Goal: Information Seeking & Learning: Learn about a topic

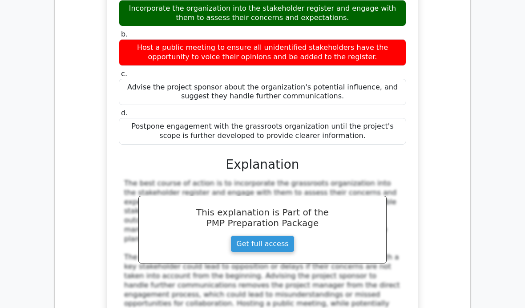
scroll to position [4167, 0]
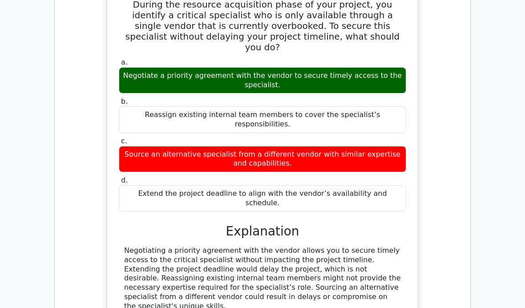
scroll to position [4717, 0]
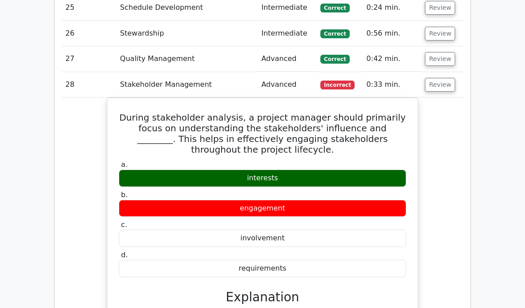
scroll to position [5106, 0]
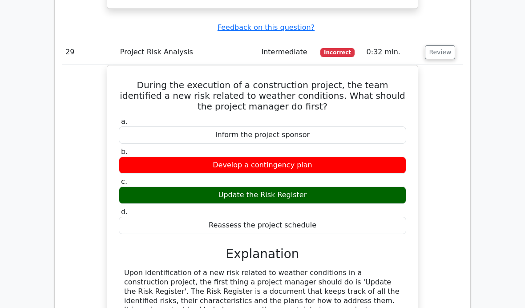
scroll to position [5543, 0]
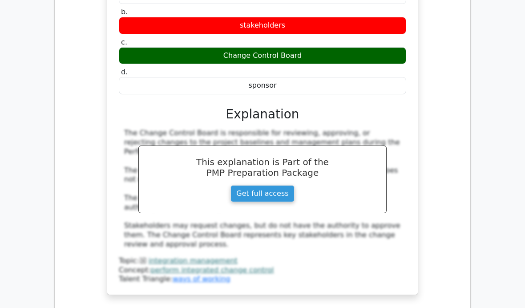
scroll to position [6182, 0]
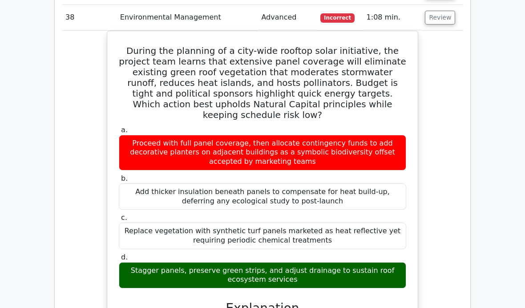
scroll to position [6702, 0]
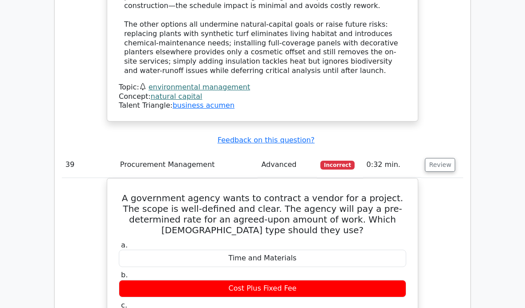
scroll to position [7059, 0]
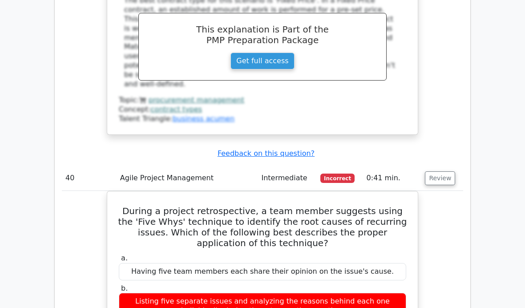
scroll to position [7456, 0]
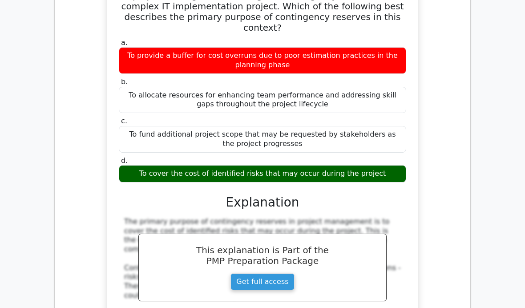
scroll to position [8156, 0]
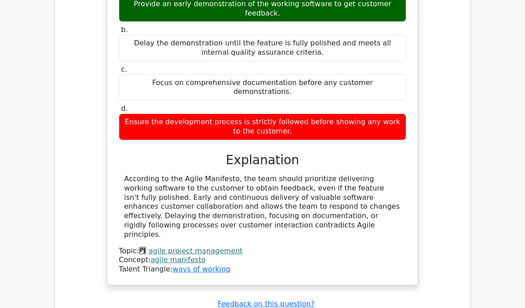
scroll to position [8905, 0]
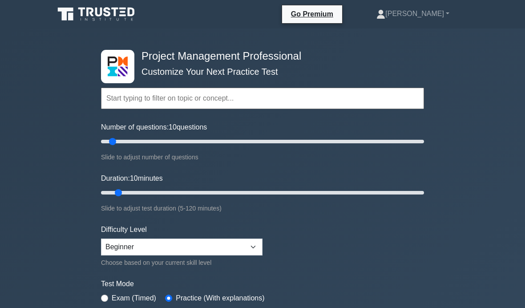
click at [319, 216] on form "Topics Scope Management Time Management Cost Management Quality Management Risk…" at bounding box center [262, 198] width 323 height 275
click at [216, 141] on input "Number of questions: 10 questions" at bounding box center [262, 141] width 323 height 11
click at [196, 145] on input "Number of questions: 75 questions" at bounding box center [262, 141] width 323 height 11
type input "80"
click at [230, 142] on input "Number of questions: 60 questions" at bounding box center [262, 141] width 323 height 11
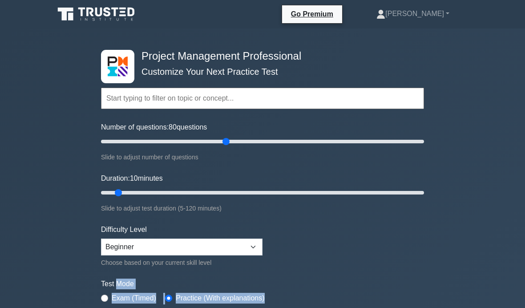
type input "35"
click at [187, 193] on input "Duration: 10 minutes" at bounding box center [262, 192] width 323 height 11
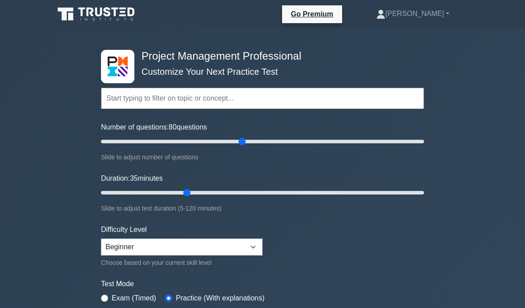
click at [244, 138] on input "Number of questions: 80 questions" at bounding box center [262, 141] width 323 height 11
type input "100"
click at [260, 138] on input "Number of questions: 90 questions" at bounding box center [262, 141] width 323 height 11
click at [240, 193] on input "Duration: 35 minutes" at bounding box center [262, 192] width 323 height 11
type input "60"
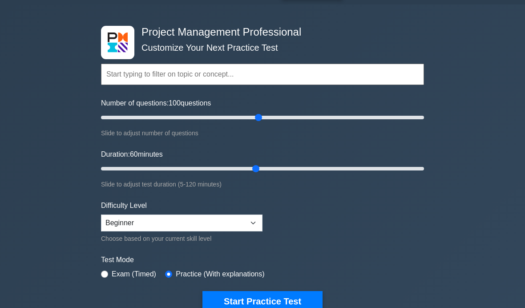
scroll to position [38, 0]
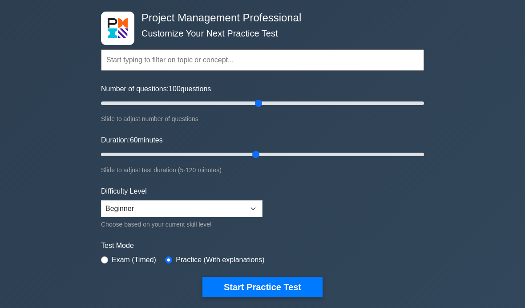
click at [265, 285] on button "Start Practice Test" at bounding box center [262, 287] width 120 height 20
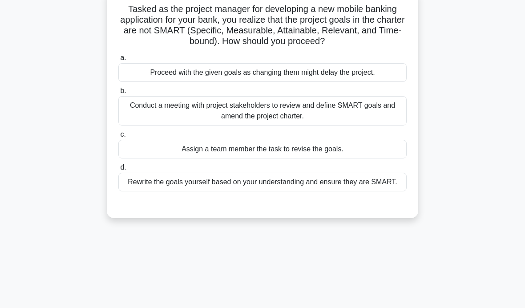
scroll to position [64, 0]
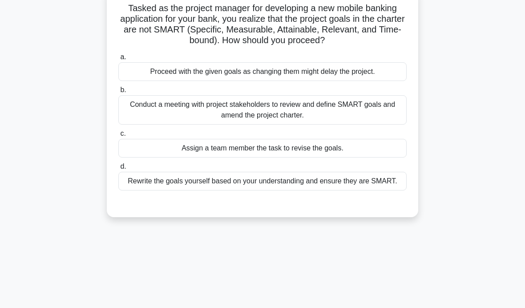
click at [370, 125] on div "Conduct a meeting with project stakeholders to review and define SMART goals an…" at bounding box center [262, 109] width 288 height 29
click at [118, 93] on input "b. Conduct a meeting with project stakeholders to review and define SMART goals…" at bounding box center [118, 90] width 0 height 6
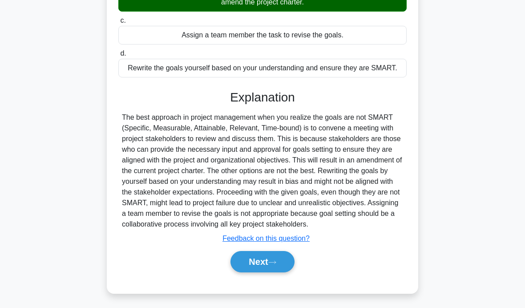
click at [275, 265] on icon at bounding box center [272, 262] width 8 height 5
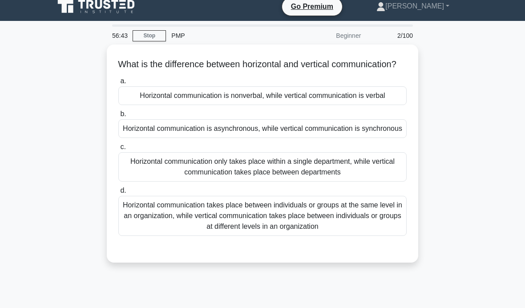
scroll to position [4, 0]
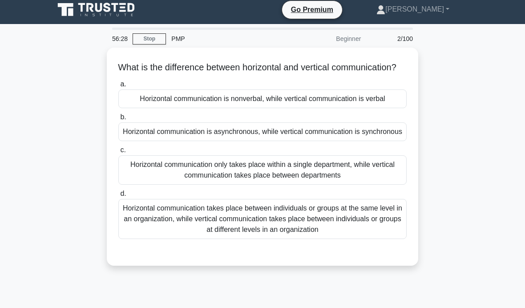
click at [371, 239] on div "Horizontal communication takes place between individuals or groups at the same …" at bounding box center [262, 219] width 288 height 40
click at [118, 197] on input "d. Horizontal communication takes place between individuals or groups at the sa…" at bounding box center [118, 194] width 0 height 6
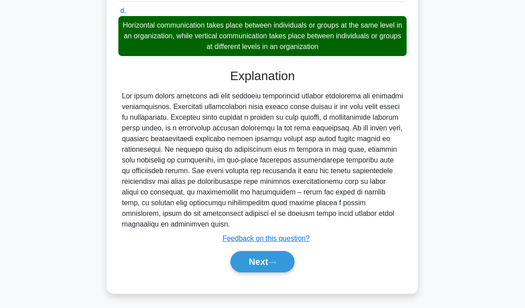
scroll to position [209, 0]
click at [270, 272] on button "Next" at bounding box center [263, 261] width 64 height 21
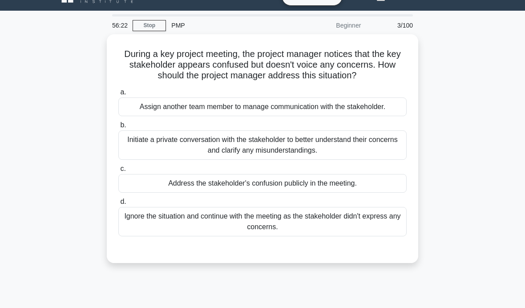
scroll to position [17, 0]
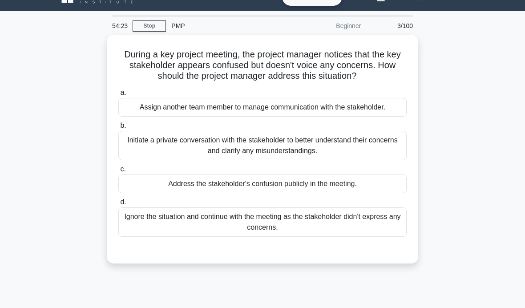
click at [383, 160] on div "Initiate a private conversation with the stakeholder to better understand their…" at bounding box center [262, 145] width 288 height 29
click at [118, 129] on input "b. Initiate a private conversation with the stakeholder to better understand th…" at bounding box center [118, 126] width 0 height 6
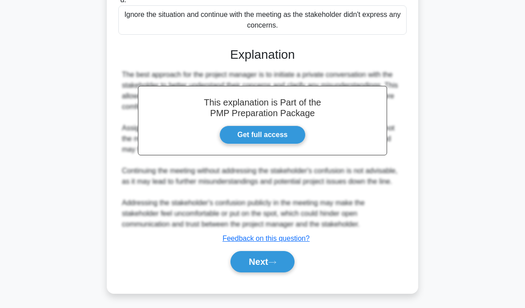
click at [256, 272] on button "Next" at bounding box center [263, 261] width 64 height 21
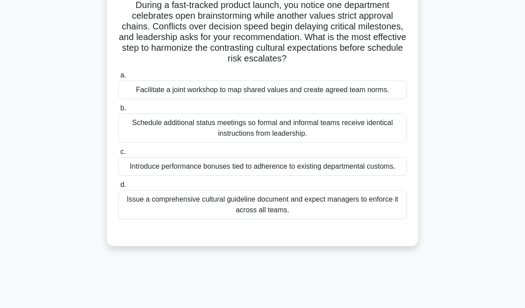
scroll to position [61, 0]
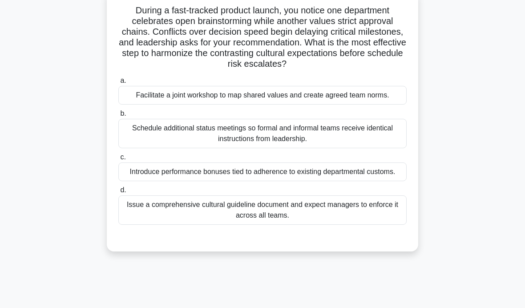
click at [372, 105] on div "Facilitate a joint workshop to map shared values and create agreed team norms." at bounding box center [262, 95] width 288 height 19
click at [118, 84] on input "a. Facilitate a joint workshop to map shared values and create agreed team norm…" at bounding box center [118, 81] width 0 height 6
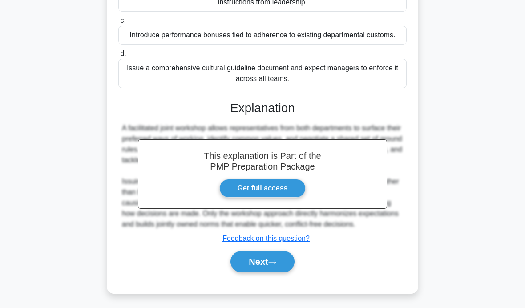
scroll to position [220, 0]
click at [264, 272] on button "Next" at bounding box center [263, 261] width 64 height 21
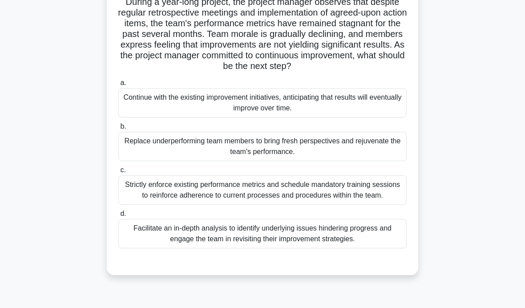
scroll to position [65, 0]
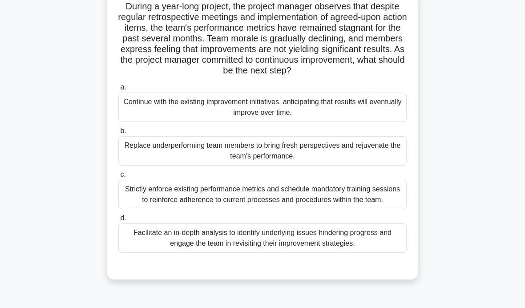
click at [240, 253] on div "Facilitate an in-depth analysis to identify underlying issues hindering progres…" at bounding box center [262, 237] width 288 height 29
click at [118, 221] on input "d. Facilitate an in-depth analysis to identify underlying issues hindering prog…" at bounding box center [118, 218] width 0 height 6
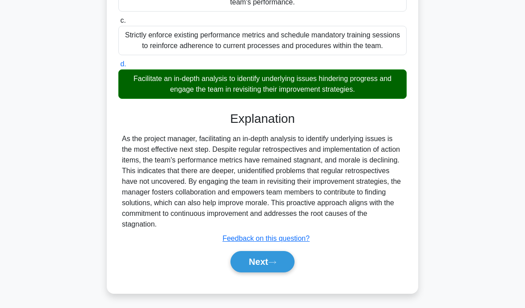
click at [257, 272] on button "Next" at bounding box center [263, 261] width 64 height 21
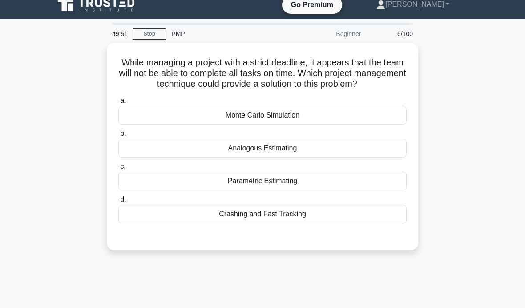
scroll to position [10, 0]
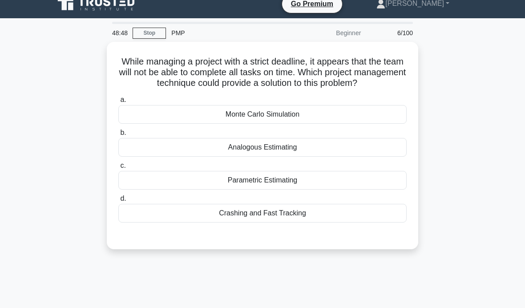
click at [380, 124] on div "Monte Carlo Simulation" at bounding box center [262, 114] width 288 height 19
click at [118, 103] on input "a. Monte Carlo Simulation" at bounding box center [118, 100] width 0 height 6
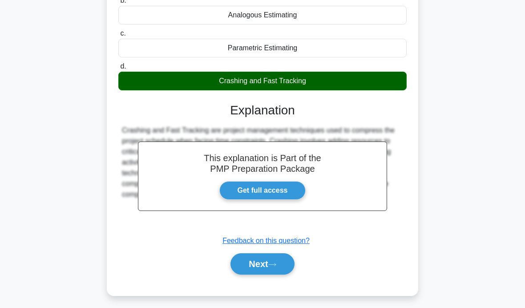
scroll to position [141, 0]
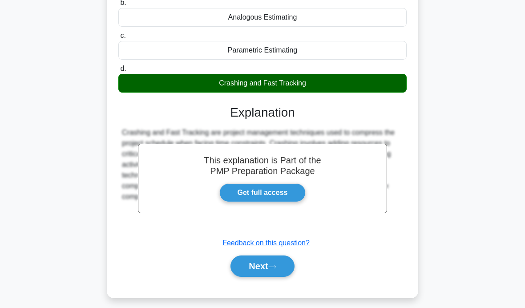
click at [276, 273] on button "Next" at bounding box center [263, 265] width 64 height 21
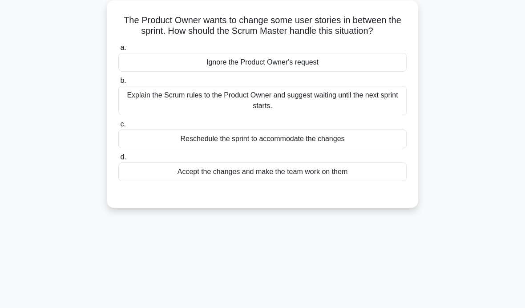
scroll to position [53, 0]
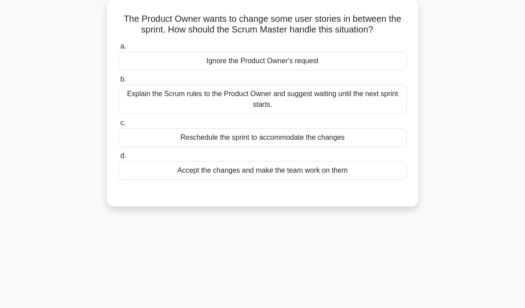
click at [391, 147] on div "Reschedule the sprint to accommodate the changes" at bounding box center [262, 137] width 288 height 19
click at [118, 126] on input "c. Reschedule the sprint to accommodate the changes" at bounding box center [118, 123] width 0 height 6
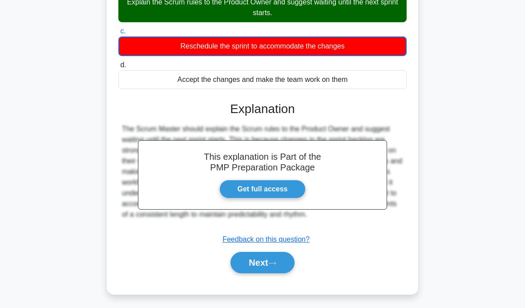
scroll to position [141, 0]
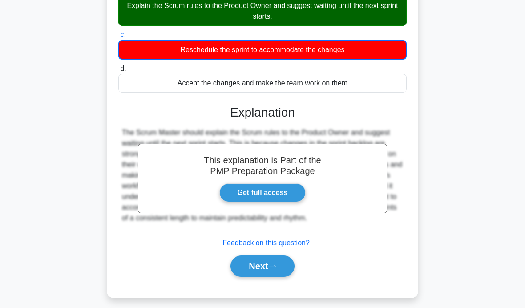
click at [272, 277] on button "Next" at bounding box center [263, 265] width 64 height 21
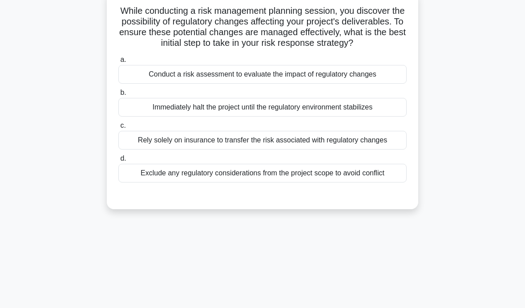
scroll to position [27, 0]
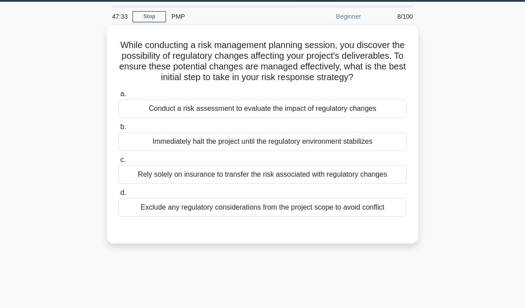
click at [468, 104] on div "While conducting a risk management planning session, you discover the possibili…" at bounding box center [262, 139] width 427 height 229
click at [382, 118] on div "Conduct a risk assessment to evaluate the impact of regulatory changes" at bounding box center [262, 108] width 288 height 19
click at [118, 97] on input "a. Conduct a risk assessment to evaluate the impact of regulatory changes" at bounding box center [118, 94] width 0 height 6
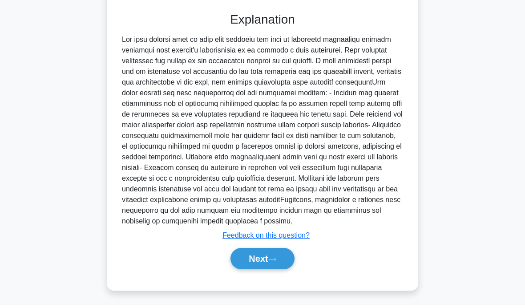
scroll to position [263, 0]
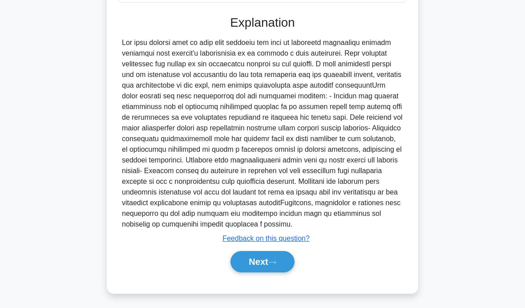
click at [276, 265] on icon at bounding box center [272, 262] width 8 height 5
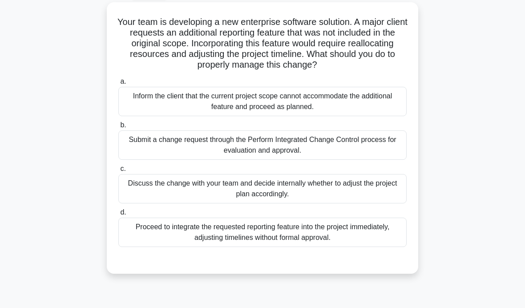
scroll to position [50, 0]
click at [496, 113] on main "46:03 Stop PMP Beginner 9/100 Your team is developing a new enterprise software…" at bounding box center [262, 204] width 525 height 452
click at [511, 266] on main "45:51 Stop PMP Beginner 9/100 Your team is developing a new enterprise software…" at bounding box center [262, 204] width 525 height 452
click at [372, 149] on div "Submit a change request through the Perform Integrated Change Control process f…" at bounding box center [262, 144] width 288 height 29
click at [118, 128] on input "b. Submit a change request through the Perform Integrated Change Control proces…" at bounding box center [118, 125] width 0 height 6
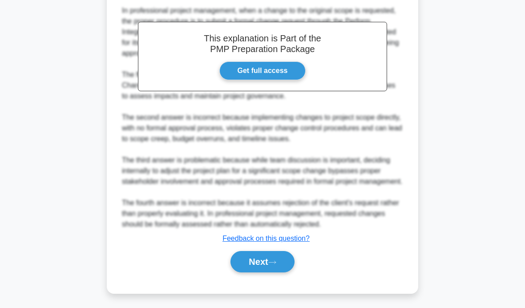
scroll to position [337, 0]
click at [274, 265] on icon at bounding box center [272, 262] width 8 height 5
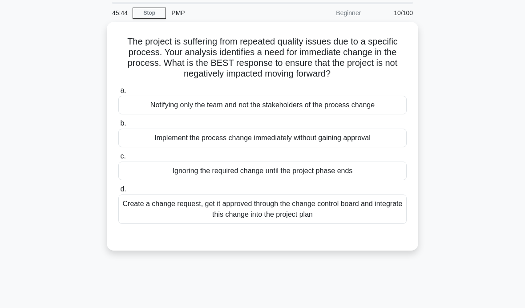
scroll to position [28, 0]
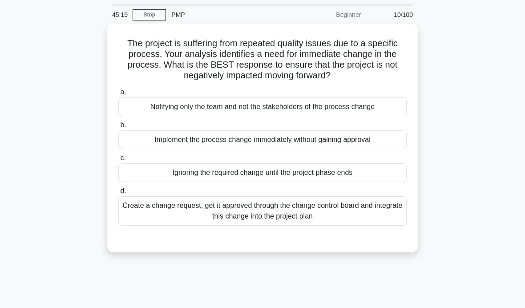
click at [349, 220] on div "Create a change request, get it approved through the change control board and i…" at bounding box center [262, 210] width 288 height 29
click at [118, 194] on input "d. Create a change request, get it approved through the change control board an…" at bounding box center [118, 191] width 0 height 6
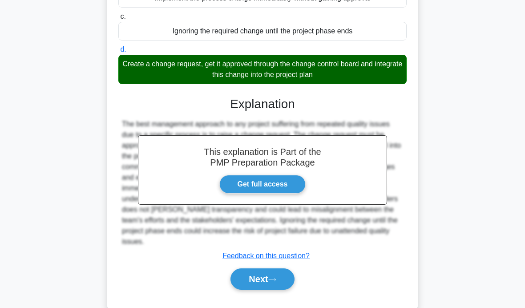
scroll to position [166, 0]
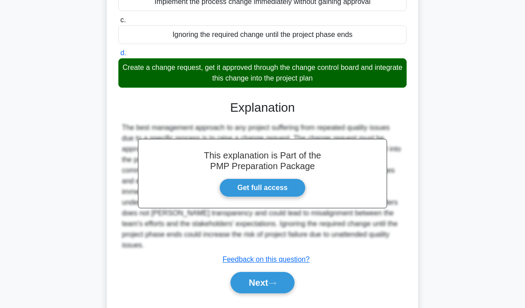
click at [272, 286] on icon at bounding box center [272, 283] width 8 height 5
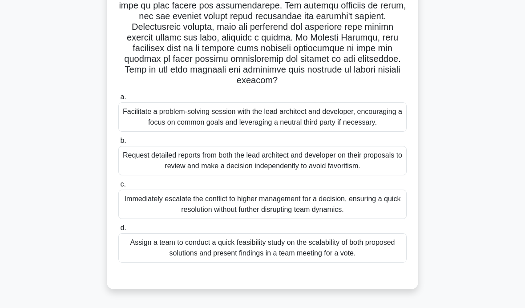
scroll to position [148, 0]
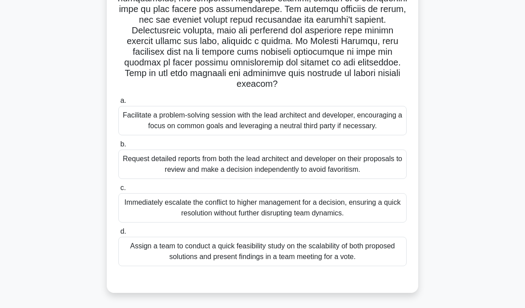
click at [379, 135] on div "Facilitate a problem-solving session with the lead architect and developer, enc…" at bounding box center [262, 120] width 288 height 29
click at [118, 104] on input "a. Facilitate a problem-solving session with the lead architect and developer, …" at bounding box center [118, 101] width 0 height 6
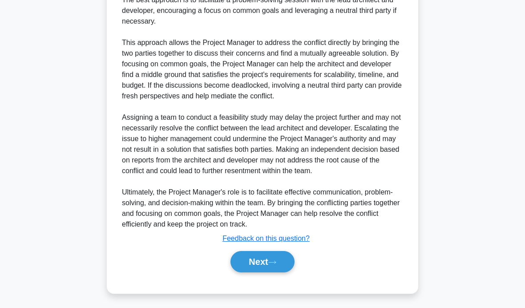
click at [270, 272] on button "Next" at bounding box center [263, 261] width 64 height 21
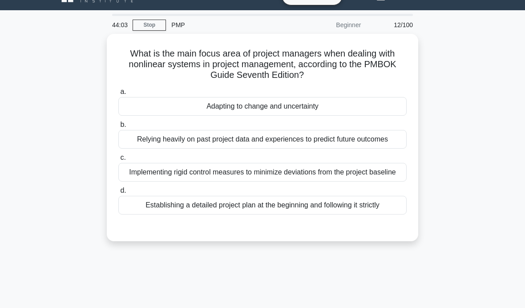
scroll to position [13, 0]
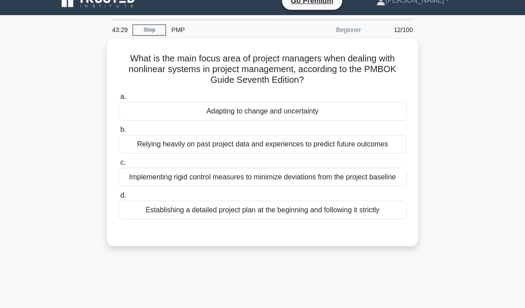
click at [368, 213] on label "d. Establishing a detailed project plan at the beginning and following it stric…" at bounding box center [262, 204] width 288 height 29
click at [118, 198] on input "d. Establishing a detailed project plan at the beginning and following it stric…" at bounding box center [118, 196] width 0 height 6
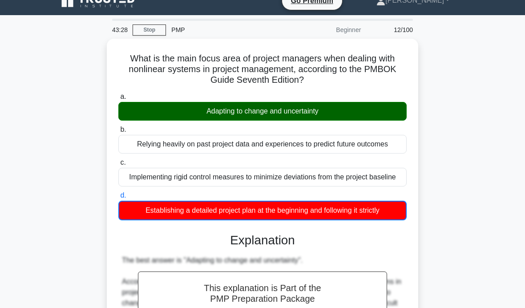
click at [348, 186] on div "Implementing rigid control measures to minimize deviations from the project bas…" at bounding box center [262, 177] width 288 height 19
click at [118, 166] on input "c. Implementing rigid control measures to minimize deviations from the project …" at bounding box center [118, 163] width 0 height 6
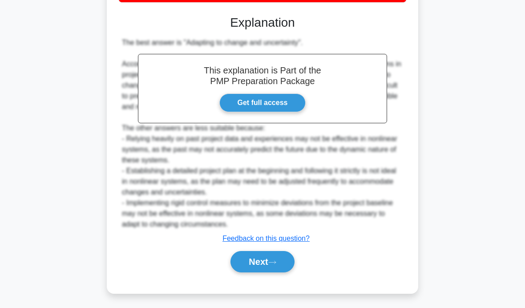
click at [263, 272] on button "Next" at bounding box center [263, 261] width 64 height 21
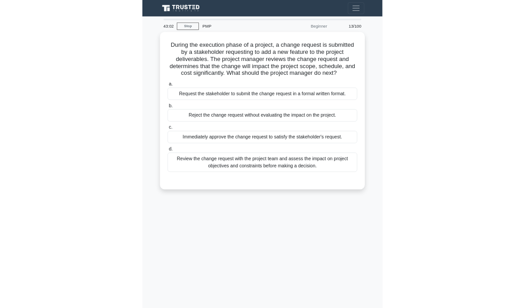
scroll to position [33, 0]
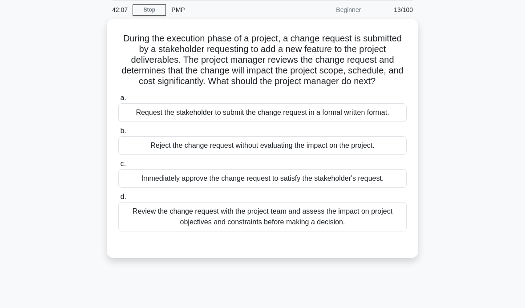
click at [361, 231] on div "Review the change request with the project team and assess the impact on projec…" at bounding box center [262, 216] width 288 height 29
click at [118, 200] on input "d. Review the change request with the project team and assess the impact on pro…" at bounding box center [118, 197] width 0 height 6
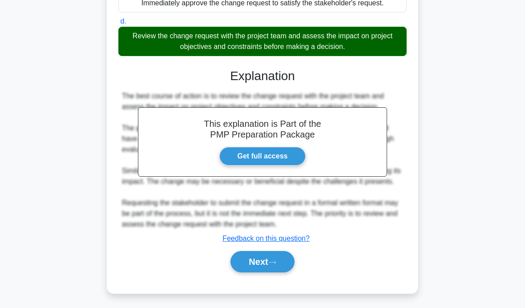
scroll to position [220, 0]
click at [265, 272] on button "Next" at bounding box center [263, 261] width 64 height 21
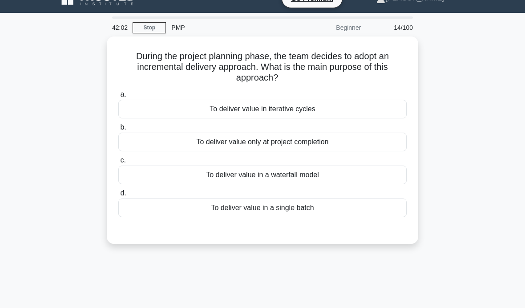
scroll to position [15, 0]
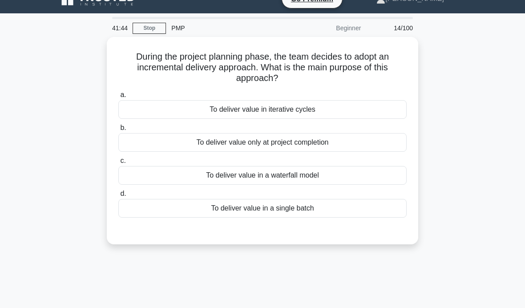
click at [130, 113] on div "To deliver value in iterative cycles" at bounding box center [262, 109] width 288 height 19
click at [118, 98] on input "a. To deliver value in iterative cycles" at bounding box center [118, 95] width 0 height 6
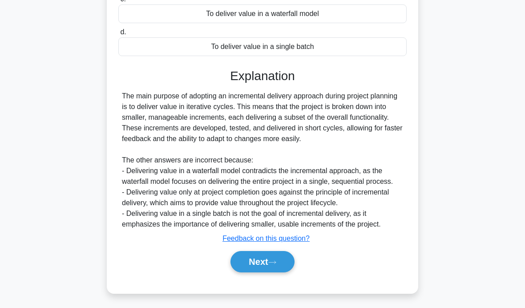
scroll to position [188, 0]
click at [271, 272] on button "Next" at bounding box center [263, 261] width 64 height 21
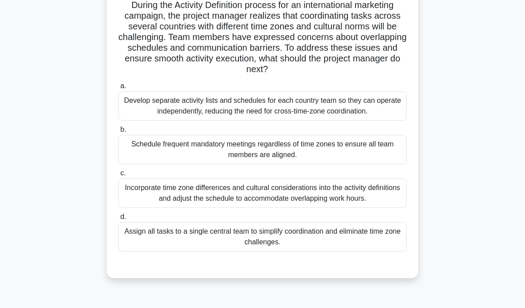
scroll to position [67, 0]
click at [47, 101] on main "40:18 Stop PMP Beginner 15/100 During the Activity Definition process for an in…" at bounding box center [262, 187] width 525 height 452
click at [388, 120] on div "Develop separate activity lists and schedules for each country team so they can…" at bounding box center [262, 105] width 288 height 29
click at [118, 89] on input "a. Develop separate activity lists and schedules for each country team so they …" at bounding box center [118, 86] width 0 height 6
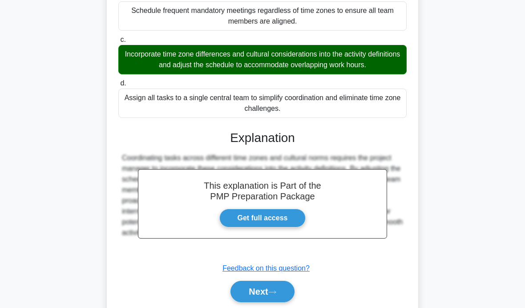
scroll to position [202, 0]
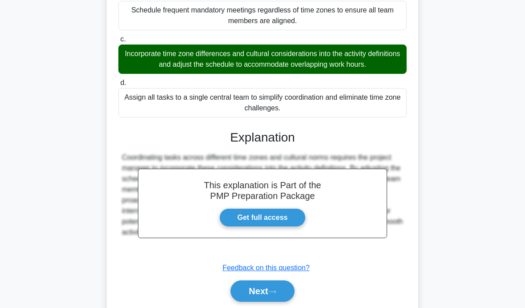
click at [293, 302] on button "Next" at bounding box center [263, 290] width 64 height 21
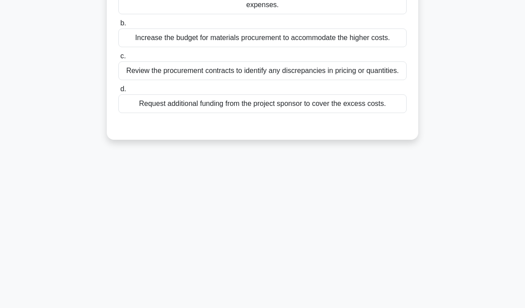
click at [279, 308] on div "40:01 Stop PMP Beginner 16/100 During the cost control process, the project man…" at bounding box center [262, 113] width 427 height 445
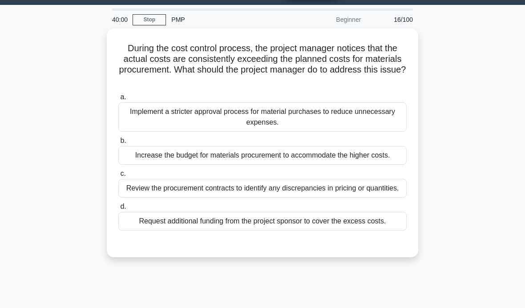
scroll to position [28, 0]
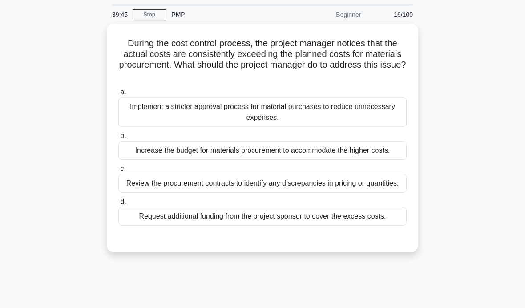
click at [54, 166] on div "During the cost control process, the project manager notices that the actual co…" at bounding box center [262, 143] width 427 height 239
click at [368, 193] on div "Review the procurement contracts to identify any discrepancies in pricing or qu…" at bounding box center [262, 183] width 288 height 19
click at [118, 172] on input "c. Review the procurement contracts to identify any discrepancies in pricing or…" at bounding box center [118, 169] width 0 height 6
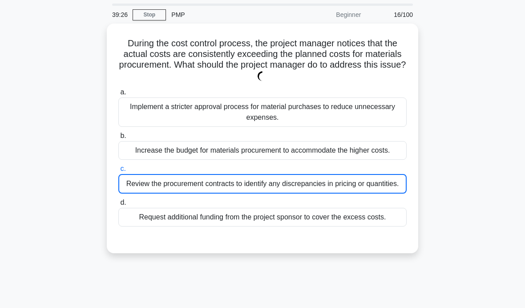
click at [451, 229] on div "During the cost control process, the project manager notices that the actual co…" at bounding box center [262, 144] width 427 height 240
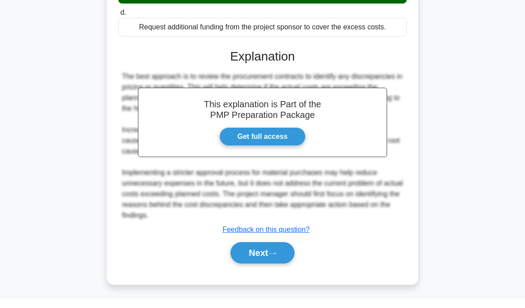
scroll to position [220, 0]
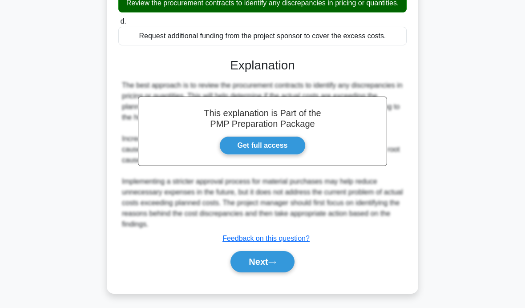
click at [266, 272] on button "Next" at bounding box center [263, 261] width 64 height 21
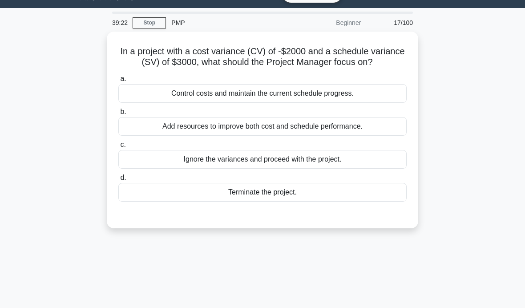
scroll to position [22, 0]
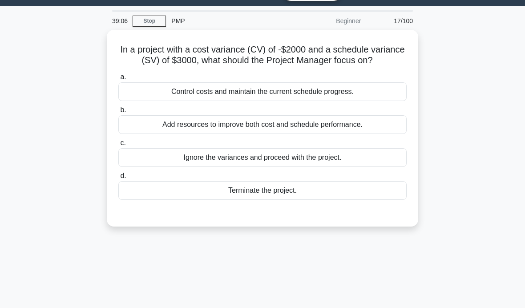
click at [362, 101] on div "Control costs and maintain the current schedule progress." at bounding box center [262, 91] width 288 height 19
click at [118, 80] on input "a. Control costs and maintain the current schedule progress." at bounding box center [118, 77] width 0 height 6
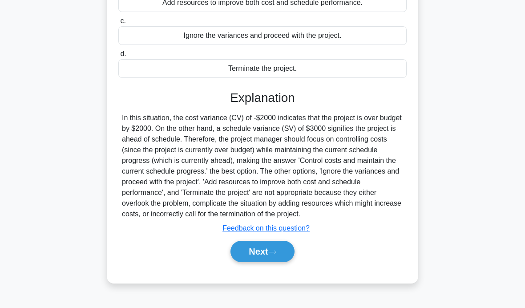
scroll to position [141, 0]
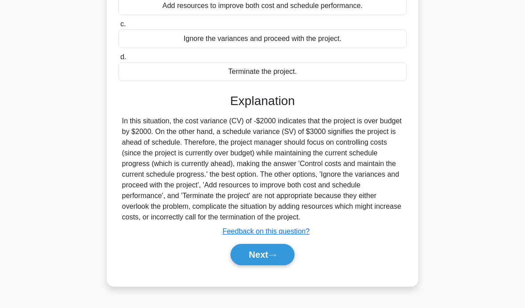
click at [270, 265] on button "Next" at bounding box center [263, 254] width 64 height 21
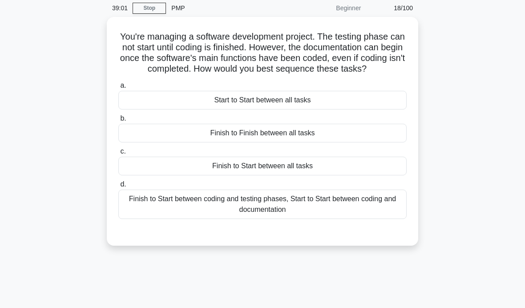
scroll to position [36, 0]
click at [142, 220] on div "a. Start to Start between all tasks b. Finish to Finish between all tasks c. d." at bounding box center [262, 149] width 299 height 142
click at [143, 219] on div "Finish to Start between coding and testing phases, Start to Start between codin…" at bounding box center [262, 203] width 288 height 29
click at [118, 187] on input "d. Finish to Start between coding and testing phases, Start to Start between co…" at bounding box center [118, 184] width 0 height 6
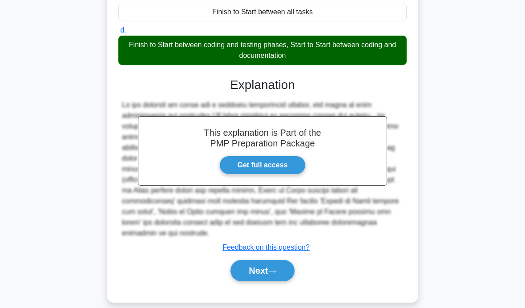
scroll to position [188, 0]
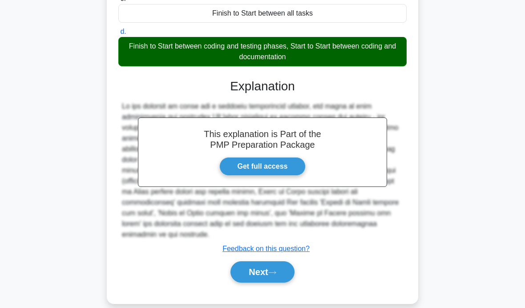
click at [271, 283] on button "Next" at bounding box center [263, 271] width 64 height 21
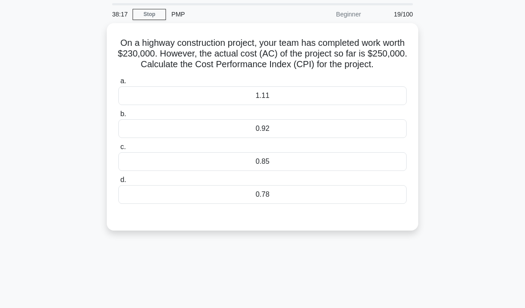
scroll to position [34, 0]
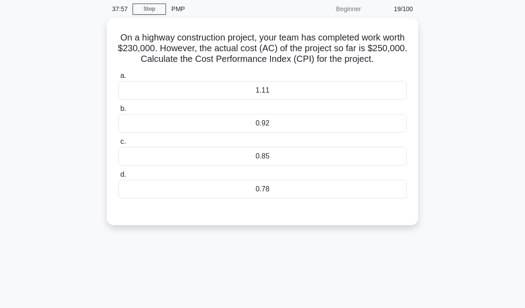
click at [317, 133] on div "0.92" at bounding box center [262, 123] width 288 height 19
click at [118, 112] on input "b. 0.92" at bounding box center [118, 109] width 0 height 6
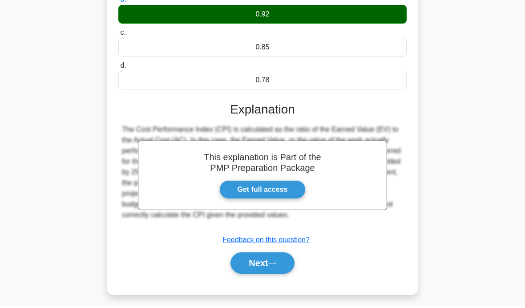
scroll to position [141, 0]
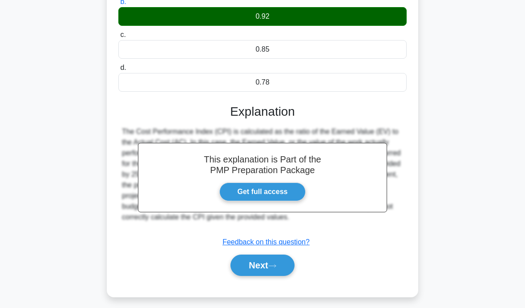
click at [263, 276] on button "Next" at bounding box center [263, 265] width 64 height 21
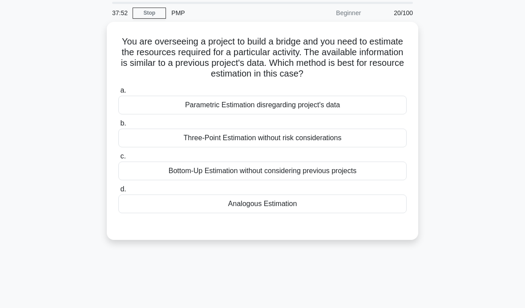
scroll to position [31, 0]
click at [12, 121] on main "37:50 Stop PMP Beginner 20/100 You are overseeing a project to build a bridge a…" at bounding box center [262, 224] width 525 height 452
click at [49, 158] on div "You are overseeing a project to build a bridge and you need to estimate the res…" at bounding box center [262, 135] width 427 height 229
click at [305, 207] on div "Analogous Estimation" at bounding box center [262, 203] width 288 height 19
click at [118, 192] on input "d. Analogous Estimation" at bounding box center [118, 189] width 0 height 6
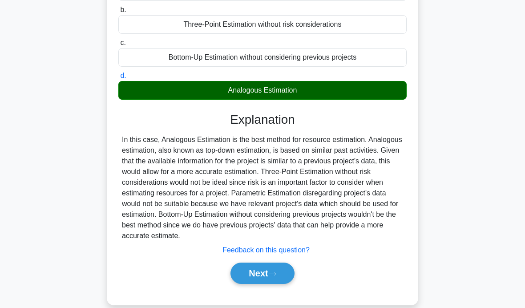
scroll to position [141, 0]
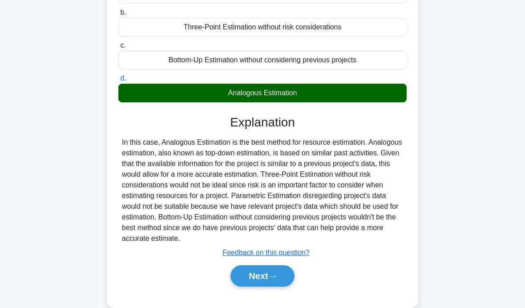
click at [273, 279] on icon at bounding box center [272, 276] width 8 height 5
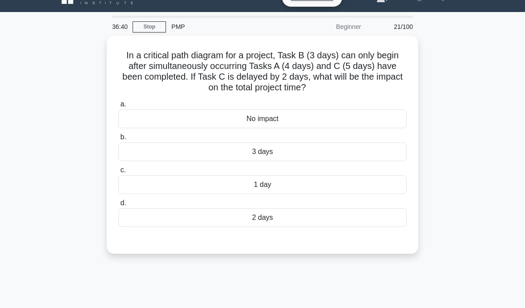
scroll to position [17, 0]
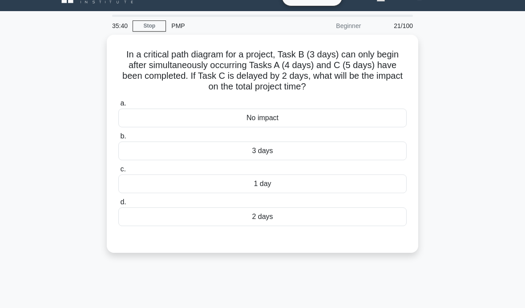
click at [350, 213] on div "2 days" at bounding box center [262, 216] width 288 height 19
click at [118, 205] on input "d. 2 days" at bounding box center [118, 202] width 0 height 6
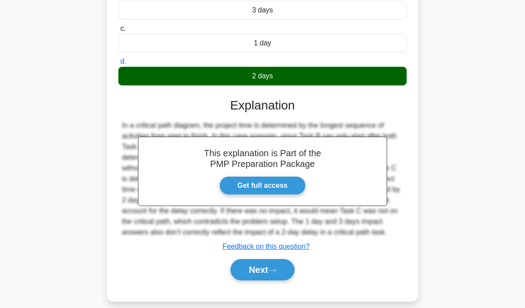
scroll to position [156, 0]
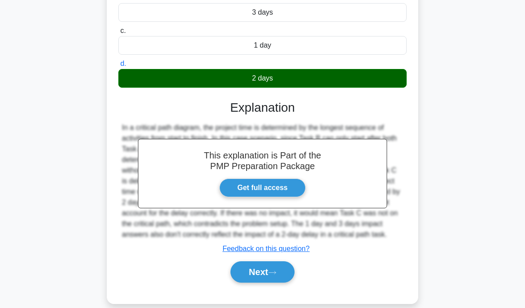
click at [261, 283] on button "Next" at bounding box center [263, 271] width 64 height 21
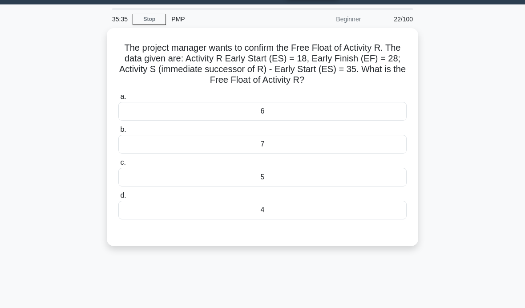
scroll to position [0, 0]
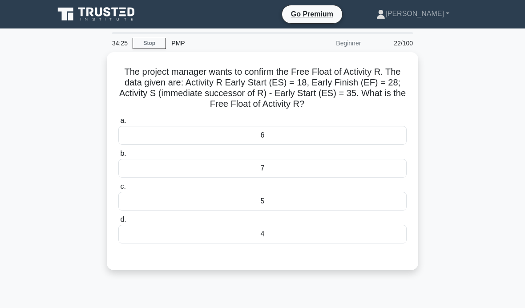
click at [178, 173] on div "7" at bounding box center [262, 168] width 288 height 19
click at [118, 157] on input "b. 7" at bounding box center [118, 154] width 0 height 6
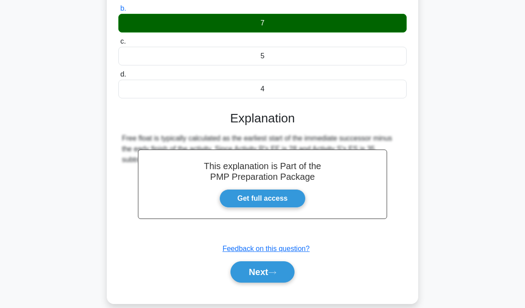
scroll to position [141, 0]
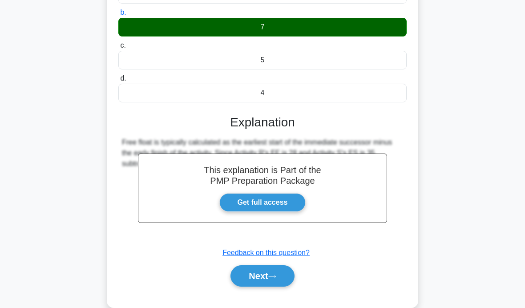
click at [276, 274] on icon at bounding box center [272, 276] width 8 height 5
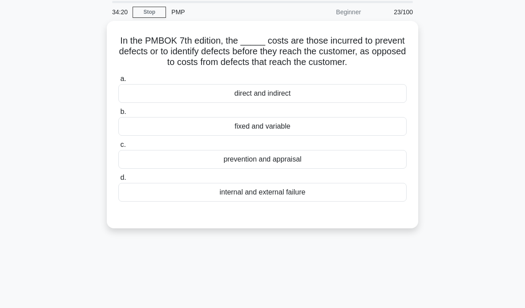
scroll to position [32, 0]
click at [342, 168] on div "prevention and appraisal" at bounding box center [262, 159] width 288 height 19
click at [118, 147] on input "c. prevention and appraisal" at bounding box center [118, 145] width 0 height 6
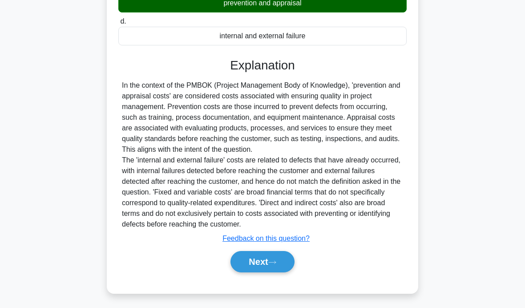
click at [276, 265] on icon at bounding box center [272, 262] width 8 height 5
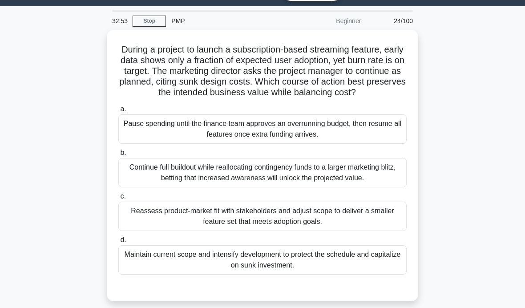
scroll to position [23, 0]
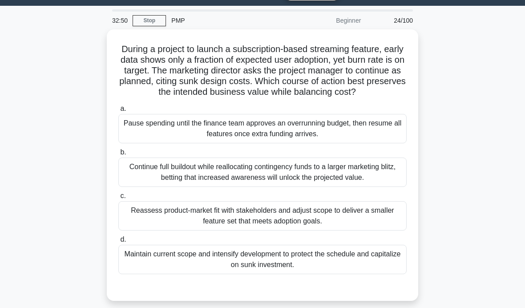
click at [319, 274] on div "Maintain current scope and intensify development to protect the schedule and ca…" at bounding box center [262, 259] width 288 height 29
click at [118, 243] on input "d. Maintain current scope and intensify development to protect the schedule and…" at bounding box center [118, 240] width 0 height 6
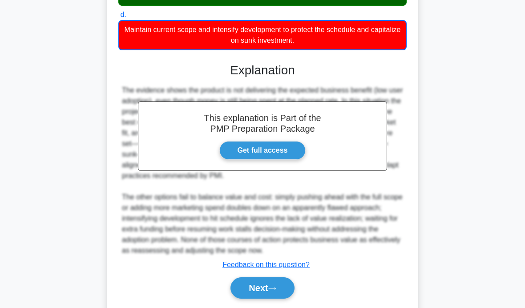
scroll to position [250, 0]
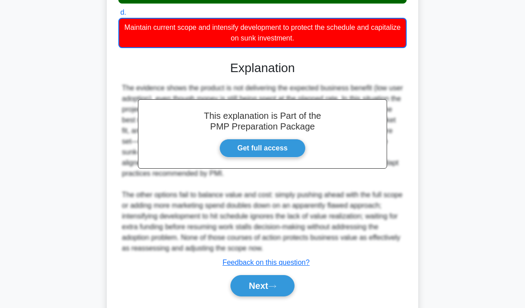
click at [285, 296] on button "Next" at bounding box center [263, 285] width 64 height 21
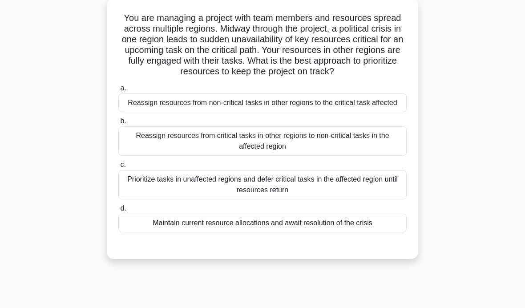
scroll to position [53, 0]
click at [369, 156] on div "Reassign resources from critical tasks in other regions to non-critical tasks i…" at bounding box center [262, 141] width 288 height 29
click at [118, 125] on input "b. Reassign resources from critical tasks in other regions to non-critical task…" at bounding box center [118, 122] width 0 height 6
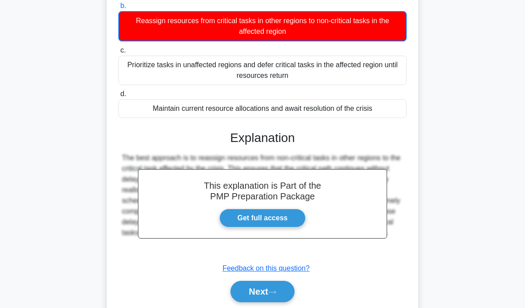
scroll to position [172, 0]
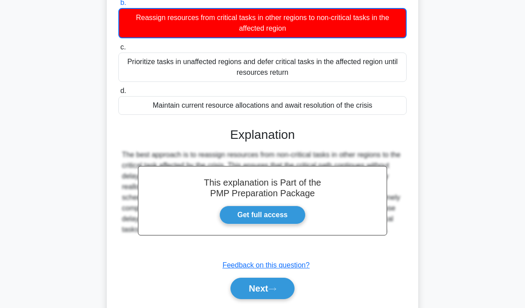
click at [290, 299] on button "Next" at bounding box center [263, 288] width 64 height 21
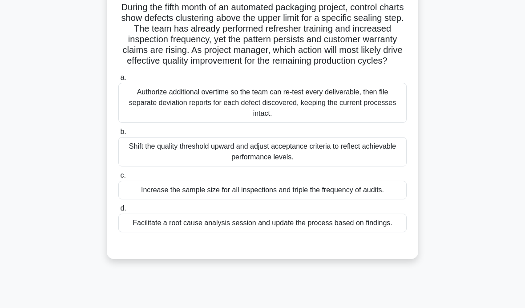
scroll to position [43, 0]
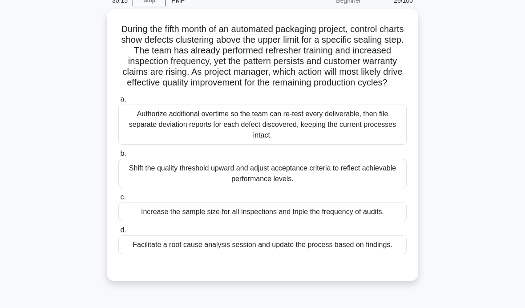
click at [360, 254] on div "Facilitate a root cause analysis session and update the process based on findin…" at bounding box center [262, 244] width 288 height 19
click at [118, 233] on input "d. Facilitate a root cause analysis session and update the process based on fin…" at bounding box center [118, 230] width 0 height 6
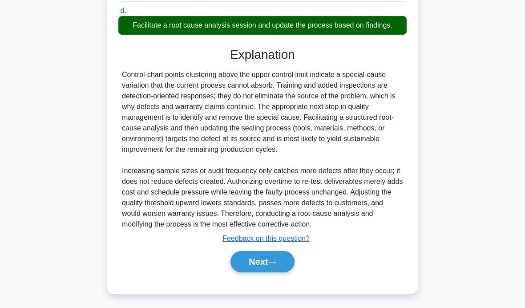
click at [275, 265] on icon at bounding box center [272, 262] width 8 height 5
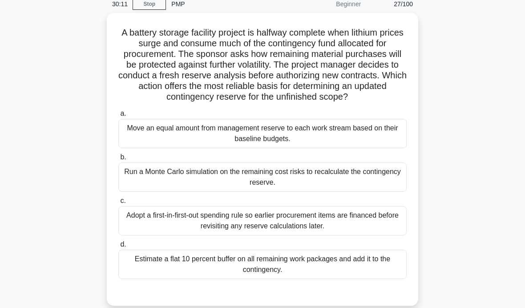
scroll to position [40, 0]
click at [368, 185] on div "Run a Monte Carlo simulation on the remaining cost risks to recalculate the con…" at bounding box center [262, 176] width 288 height 29
click at [118, 160] on input "b. Run a Monte Carlo simulation on the remaining cost risks to recalculate the …" at bounding box center [118, 157] width 0 height 6
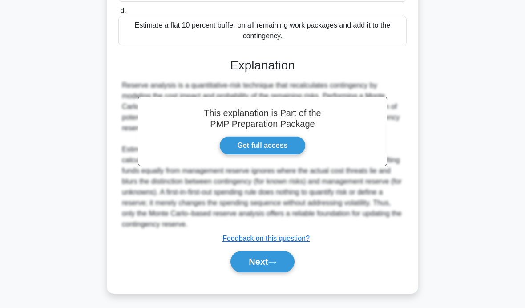
click at [271, 272] on button "Next" at bounding box center [263, 261] width 64 height 21
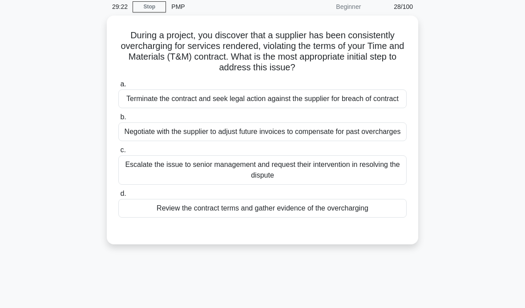
scroll to position [24, 0]
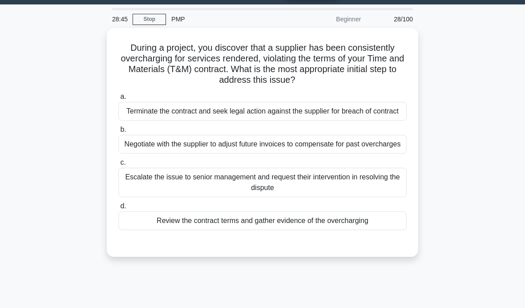
click at [347, 230] on div "Review the contract terms and gather evidence of the overcharging" at bounding box center [262, 220] width 288 height 19
click at [118, 209] on input "d. Review the contract terms and gather evidence of the overcharging" at bounding box center [118, 206] width 0 height 6
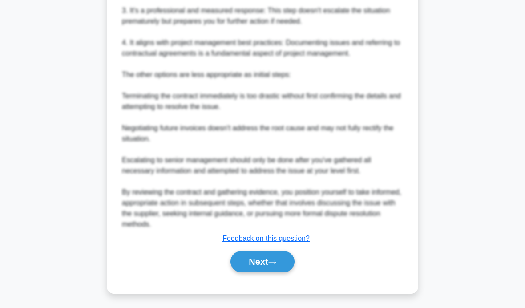
click at [272, 265] on icon at bounding box center [272, 262] width 8 height 5
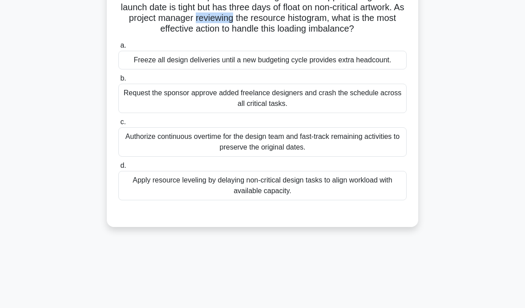
scroll to position [99, 0]
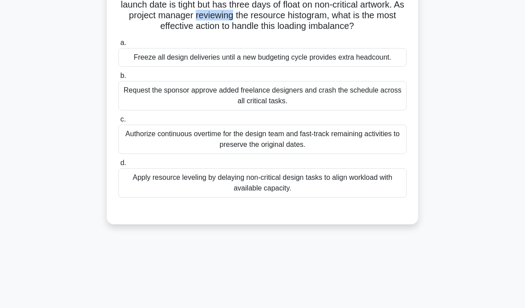
click at [368, 198] on div "Apply resource leveling by delaying non-critical design tasks to align workload…" at bounding box center [262, 182] width 288 height 29
click at [118, 166] on input "d. Apply resource leveling by delaying non-critical design tasks to align workl…" at bounding box center [118, 163] width 0 height 6
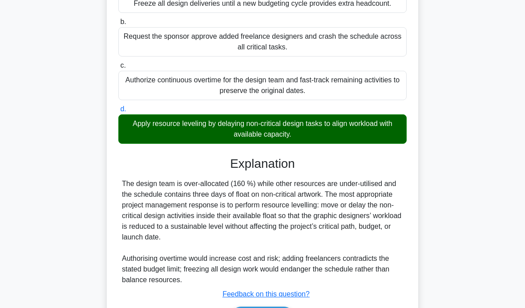
scroll to position [198, 0]
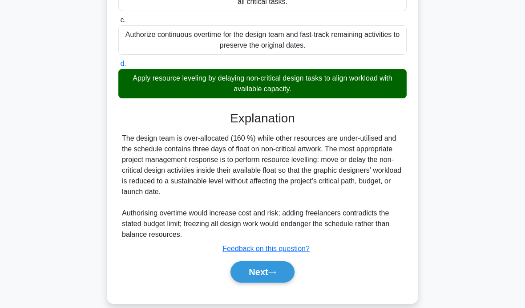
click at [267, 283] on button "Next" at bounding box center [263, 271] width 64 height 21
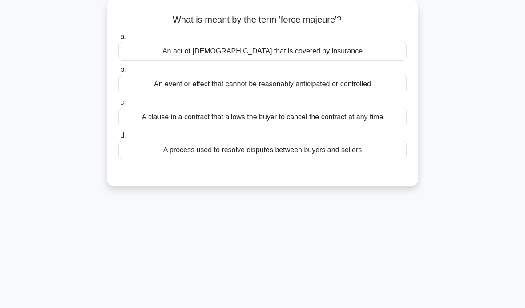
scroll to position [52, 0]
click at [158, 116] on div "A clause in a contract that allows the buyer to cancel the contract at any time" at bounding box center [262, 117] width 288 height 19
click at [118, 106] on input "c. A clause in a contract that allows the buyer to cancel the contract at any t…" at bounding box center [118, 103] width 0 height 6
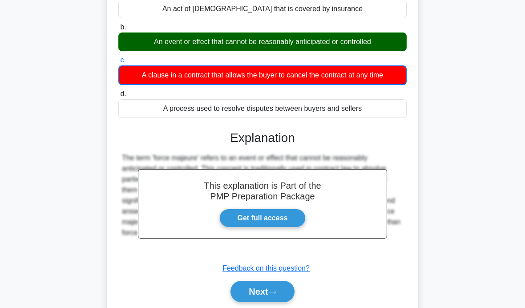
scroll to position [98, 0]
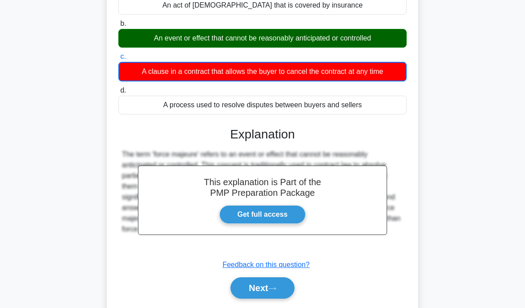
click at [283, 294] on button "Next" at bounding box center [263, 287] width 64 height 21
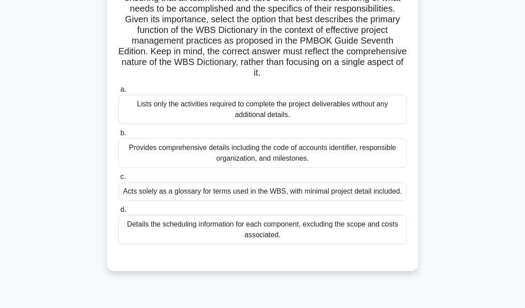
scroll to position [141, 0]
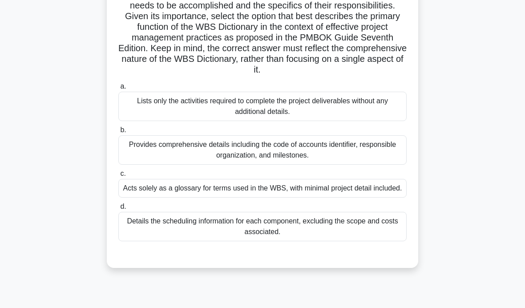
click at [381, 154] on div "Provides comprehensive details including the code of accounts identifier, respo…" at bounding box center [262, 149] width 288 height 29
click at [118, 133] on input "b. Provides comprehensive details including the code of accounts identifier, re…" at bounding box center [118, 130] width 0 height 6
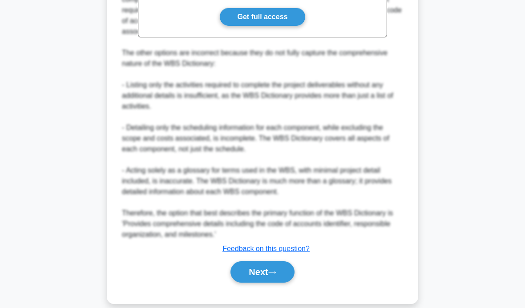
click at [258, 283] on button "Next" at bounding box center [263, 271] width 64 height 21
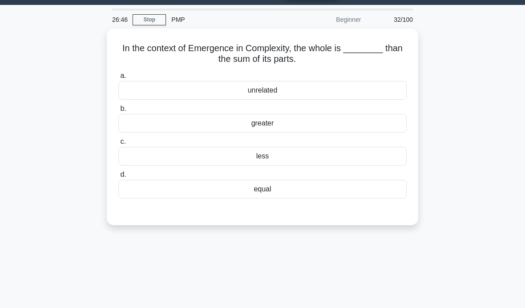
scroll to position [24, 0]
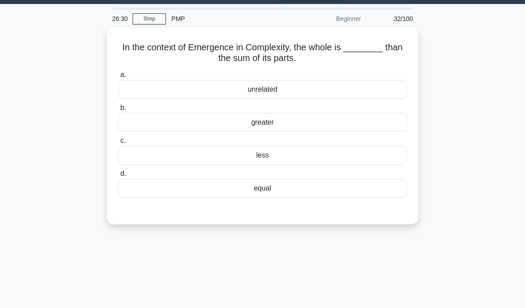
click at [311, 159] on div "less" at bounding box center [262, 155] width 288 height 19
click at [118, 144] on input "c. less" at bounding box center [118, 141] width 0 height 6
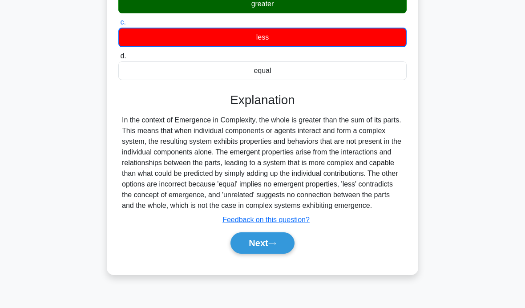
scroll to position [141, 0]
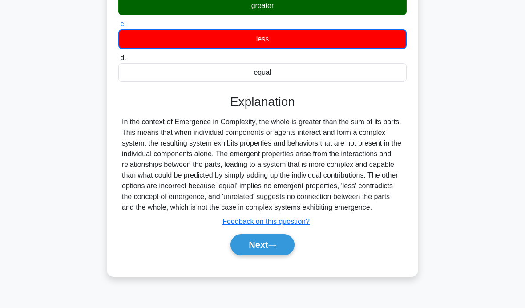
click at [278, 255] on button "Next" at bounding box center [263, 244] width 64 height 21
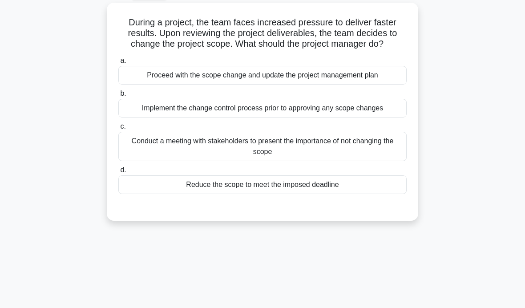
scroll to position [50, 0]
click at [366, 154] on div "Conduct a meeting with stakeholders to present the importance of not changing t…" at bounding box center [262, 145] width 288 height 29
click at [118, 129] on input "c. Conduct a meeting with stakeholders to present the importance of not changin…" at bounding box center [118, 126] width 0 height 6
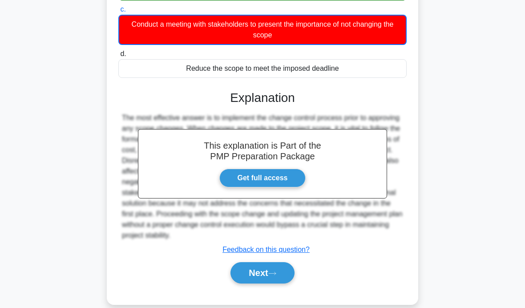
scroll to position [167, 0]
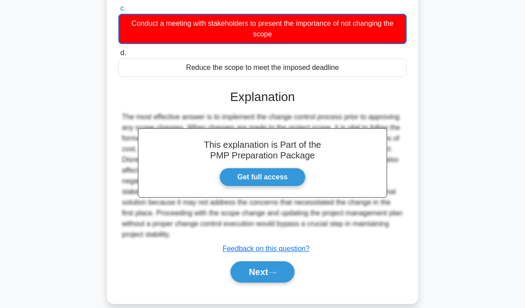
click at [276, 275] on icon at bounding box center [272, 272] width 8 height 5
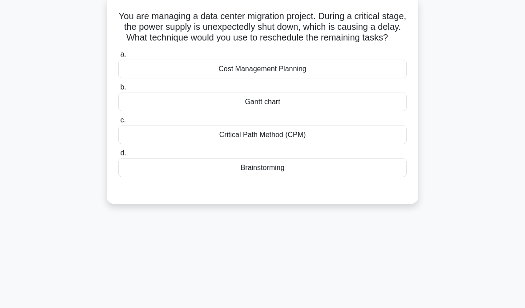
scroll to position [53, 0]
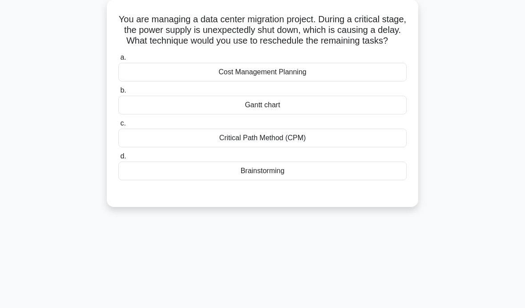
click at [323, 147] on div "Critical Path Method (CPM)" at bounding box center [262, 138] width 288 height 19
click at [118, 126] on input "c. Critical Path Method (CPM)" at bounding box center [118, 124] width 0 height 6
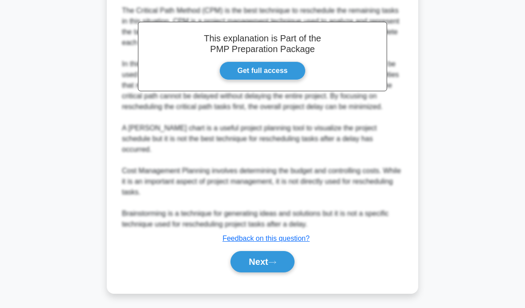
click at [261, 272] on button "Next" at bounding box center [263, 261] width 64 height 21
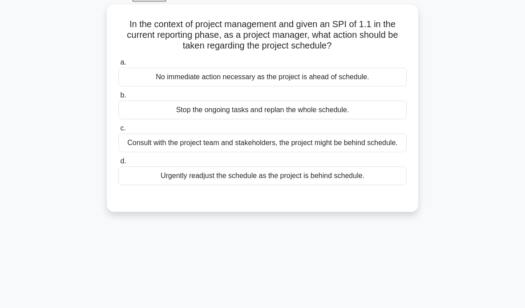
scroll to position [45, 0]
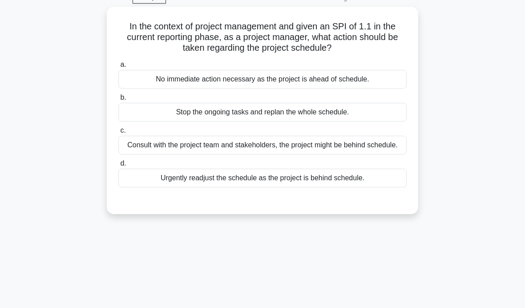
click at [375, 83] on div "No immediate action necessary as the project is ahead of schedule." at bounding box center [262, 79] width 288 height 19
click at [118, 68] on input "a. No immediate action necessary as the project is ahead of schedule." at bounding box center [118, 65] width 0 height 6
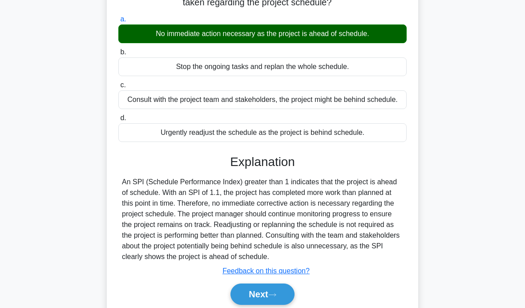
scroll to position [141, 0]
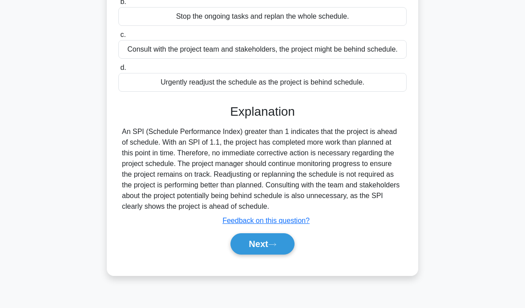
click at [263, 255] on button "Next" at bounding box center [263, 243] width 64 height 21
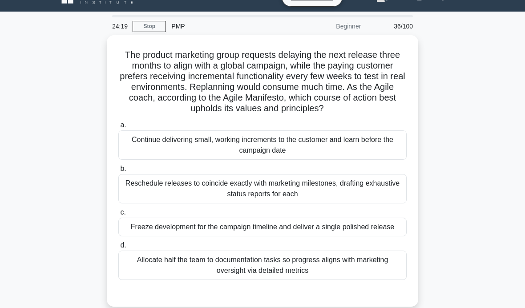
scroll to position [17, 0]
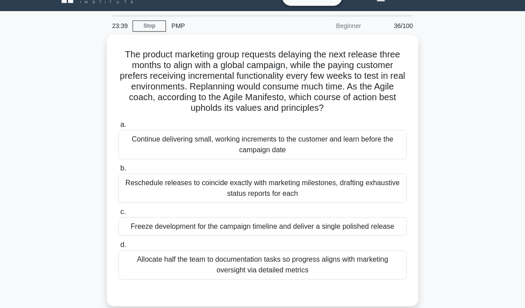
click at [379, 143] on div "Continue delivering small, working increments to the customer and learn before …" at bounding box center [262, 144] width 288 height 29
click at [118, 128] on input "a. Continue delivering small, working increments to the customer and learn befo…" at bounding box center [118, 125] width 0 height 6
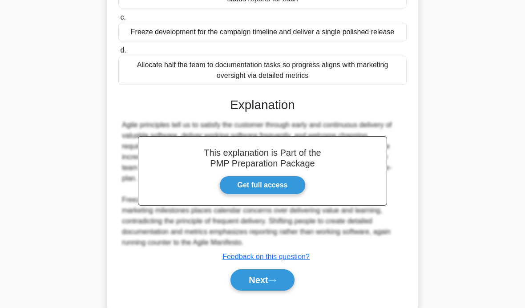
scroll to position [209, 0]
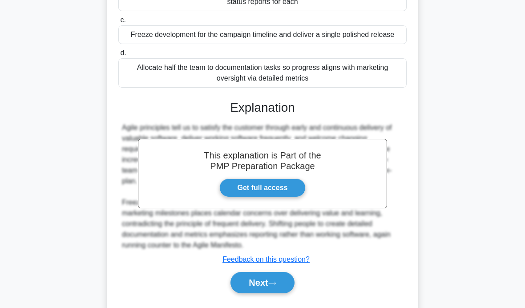
click at [265, 290] on button "Next" at bounding box center [263, 282] width 64 height 21
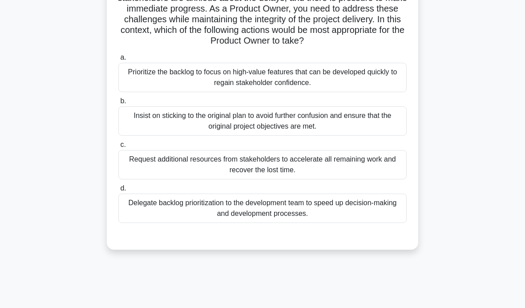
scroll to position [136, 0]
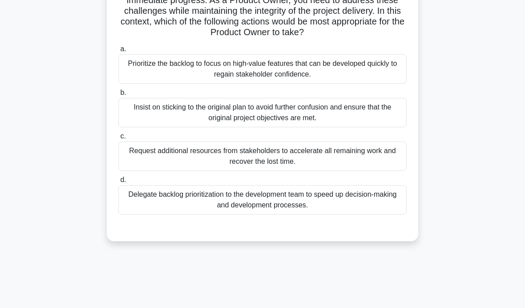
click at [45, 91] on main "22:37 Stop PMP Beginner 37/100 .spinner_0XTQ{transform-origin:center;animation:…" at bounding box center [262, 119] width 525 height 452
click at [377, 77] on div "Prioritize the backlog to focus on high-value features that can be developed qu…" at bounding box center [262, 68] width 288 height 29
click at [118, 52] on input "a. Prioritize the backlog to focus on high-value features that can be developed…" at bounding box center [118, 49] width 0 height 6
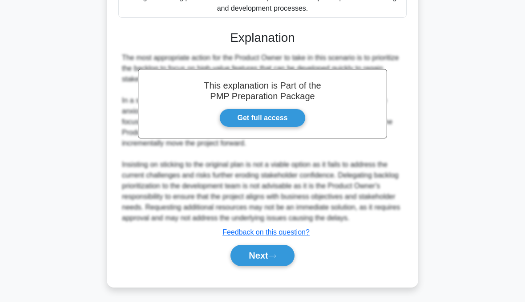
scroll to position [327, 0]
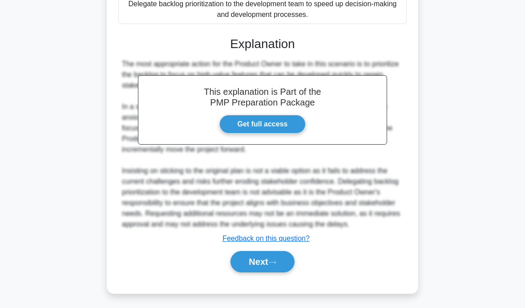
click at [265, 272] on button "Next" at bounding box center [263, 261] width 64 height 21
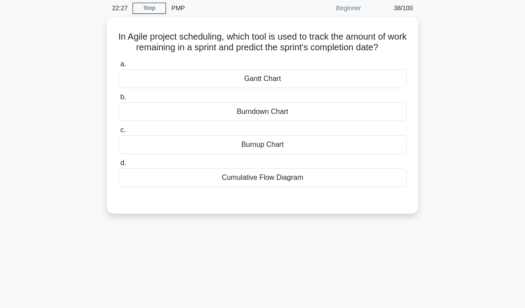
scroll to position [36, 0]
click at [276, 121] on div "Burndown Chart" at bounding box center [262, 111] width 288 height 19
click at [118, 100] on input "b. Burndown Chart" at bounding box center [118, 97] width 0 height 6
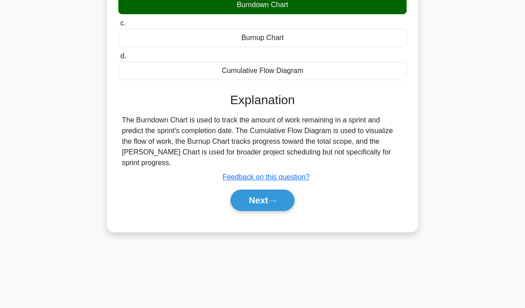
scroll to position [141, 0]
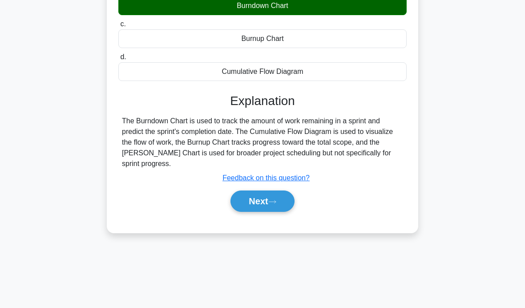
click at [275, 204] on icon at bounding box center [272, 201] width 8 height 5
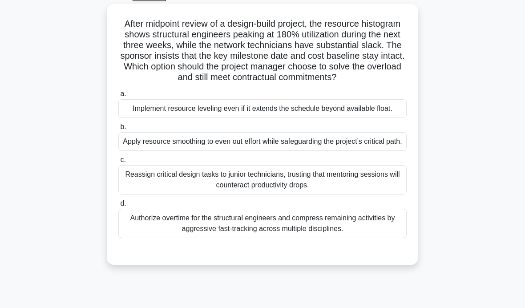
scroll to position [52, 0]
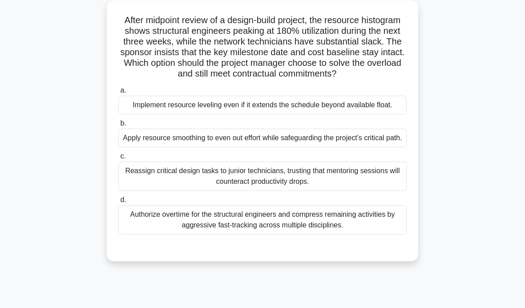
click at [356, 114] on div "Implement resource leveling even if it extends the schedule beyond available fl…" at bounding box center [262, 105] width 288 height 19
click at [118, 93] on input "a. Implement resource leveling even if it extends the schedule beyond available…" at bounding box center [118, 91] width 0 height 6
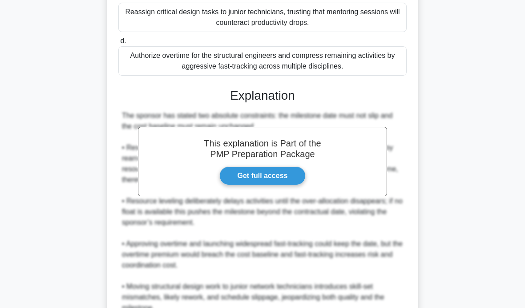
scroll to position [214, 0]
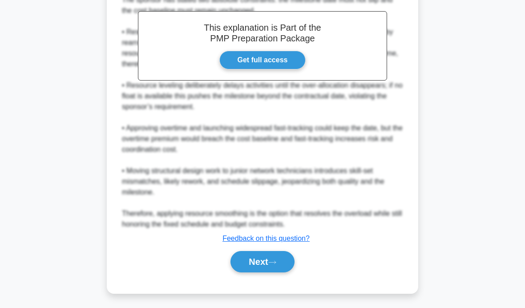
click at [270, 272] on button "Next" at bounding box center [263, 261] width 64 height 21
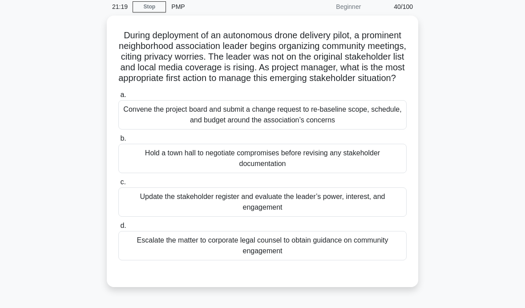
scroll to position [37, 0]
click at [42, 99] on main "21:00 Stop PMP Beginner 40/100 During deployment of an autonomous drone deliver…" at bounding box center [262, 218] width 525 height 452
click at [368, 212] on div "Update the stakeholder register and evaluate the leader’s power, interest, and …" at bounding box center [262, 201] width 288 height 29
click at [118, 185] on input "c. Update the stakeholder register and evaluate the leader’s power, interest, a…" at bounding box center [118, 182] width 0 height 6
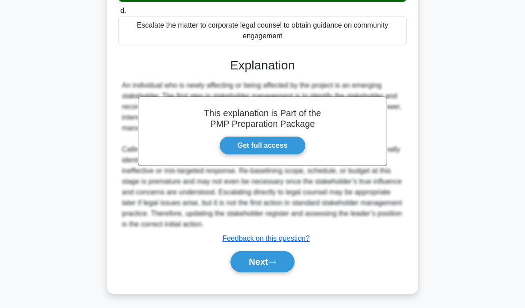
scroll to position [252, 0]
click at [266, 272] on button "Next" at bounding box center [263, 261] width 64 height 21
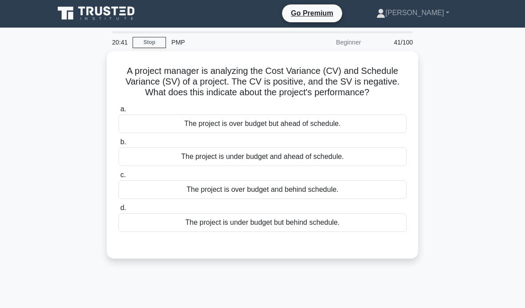
scroll to position [0, 0]
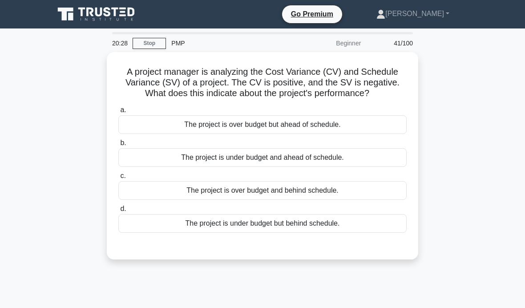
click at [291, 235] on div "a. The project is over budget but ahead of schedule. b. The project is under bu…" at bounding box center [262, 169] width 299 height 132
click at [285, 233] on div "The project is under budget but behind schedule." at bounding box center [262, 223] width 288 height 19
click at [118, 212] on input "d. The project is under budget but behind schedule." at bounding box center [118, 209] width 0 height 6
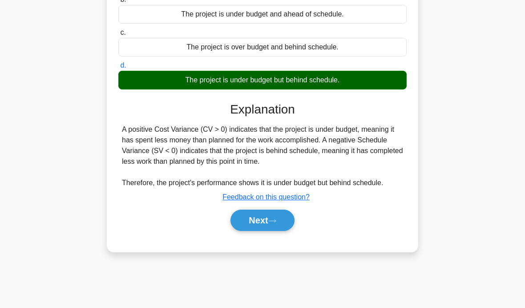
scroll to position [141, 0]
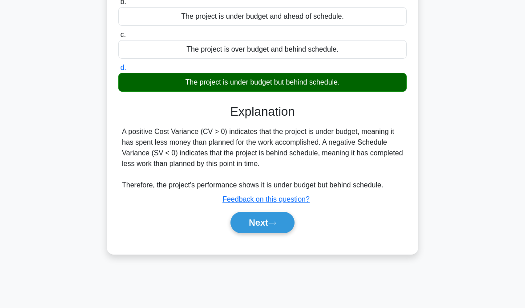
click at [273, 226] on icon at bounding box center [272, 223] width 8 height 5
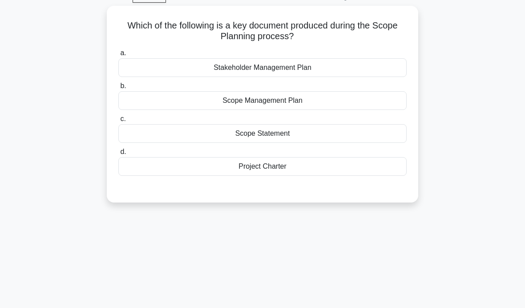
scroll to position [47, 0]
click at [318, 166] on div "Project Charter" at bounding box center [262, 166] width 288 height 19
click at [118, 154] on input "d. Project Charter" at bounding box center [118, 152] width 0 height 6
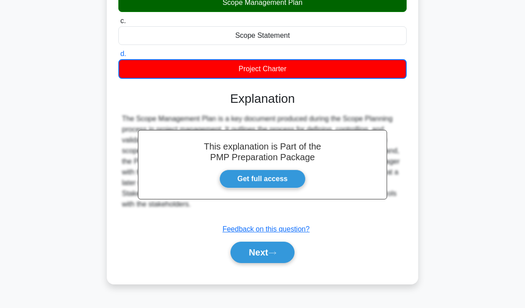
scroll to position [141, 0]
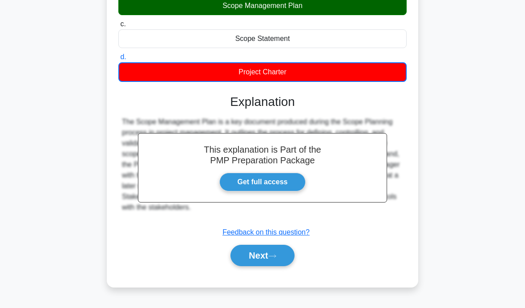
click at [272, 254] on icon at bounding box center [272, 256] width 8 height 5
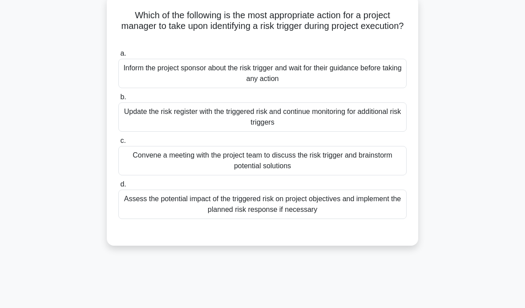
scroll to position [57, 0]
click at [372, 200] on div "Assess the potential impact of the triggered risk on project objectives and imp…" at bounding box center [262, 203] width 288 height 29
click at [118, 187] on input "d. Assess the potential impact of the triggered risk on project objectives and …" at bounding box center [118, 184] width 0 height 6
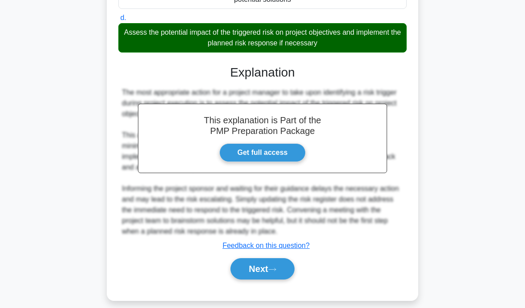
scroll to position [220, 0]
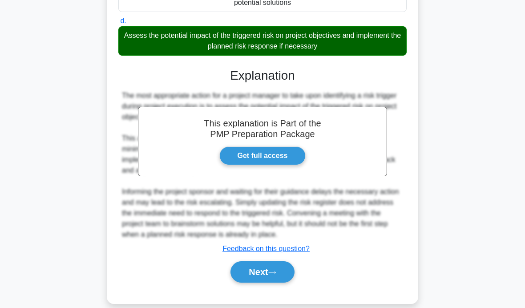
click at [268, 283] on button "Next" at bounding box center [263, 271] width 64 height 21
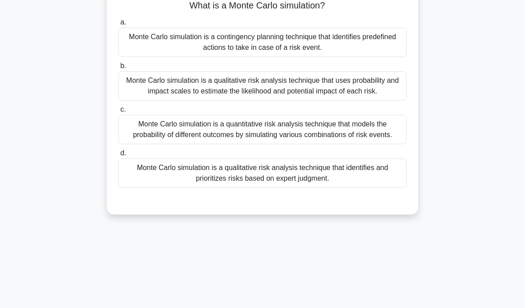
scroll to position [67, 0]
click at [377, 143] on div "Monte Carlo simulation is a quantitative risk analysis technique that models th…" at bounding box center [262, 128] width 288 height 29
click at [118, 112] on input "c. Monte Carlo simulation is a quantitative risk analysis technique that models…" at bounding box center [118, 109] width 0 height 6
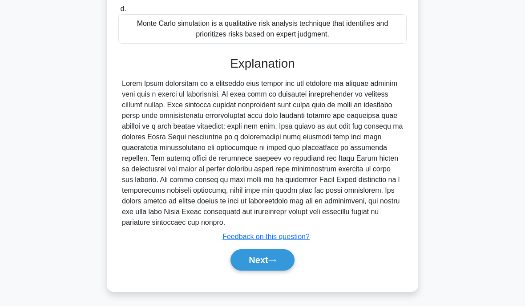
scroll to position [220, 0]
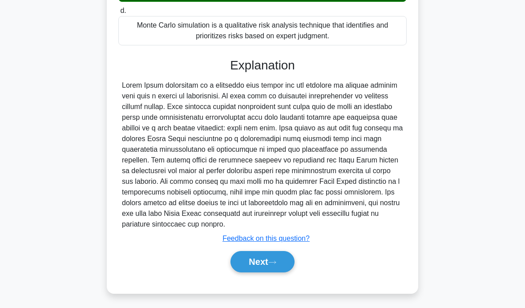
click at [273, 272] on button "Next" at bounding box center [263, 261] width 64 height 21
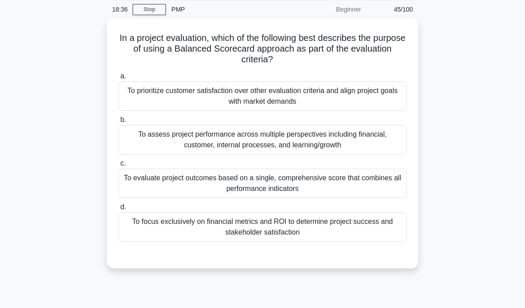
scroll to position [27, 0]
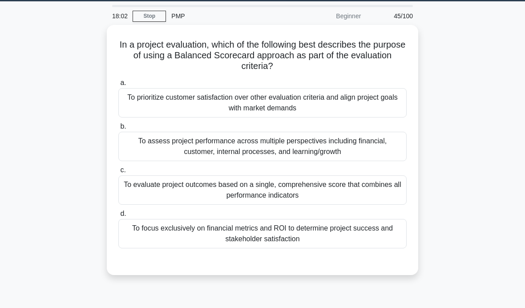
click at [372, 150] on div "To assess project performance across multiple perspectives including financial,…" at bounding box center [262, 146] width 288 height 29
click at [118, 130] on input "b. To assess project performance across multiple perspectives including financi…" at bounding box center [118, 127] width 0 height 6
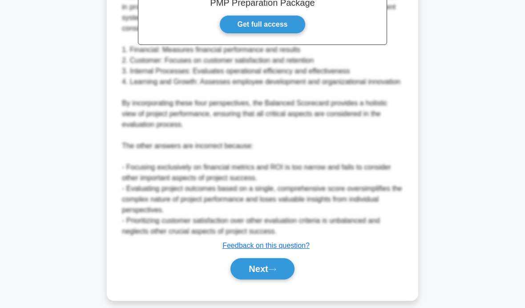
scroll to position [348, 0]
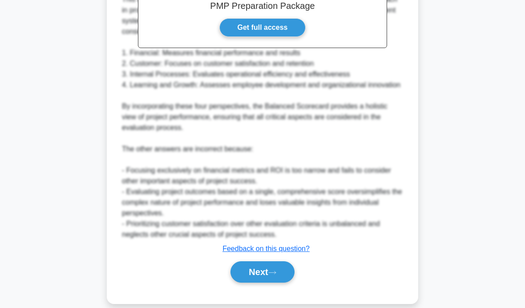
click at [263, 283] on button "Next" at bounding box center [263, 271] width 64 height 21
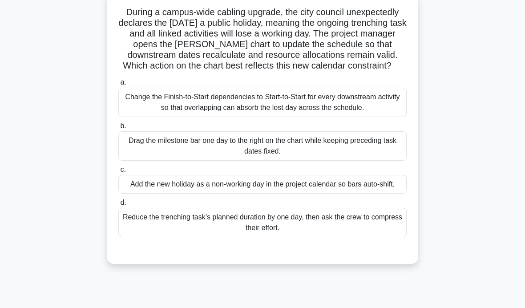
scroll to position [54, 0]
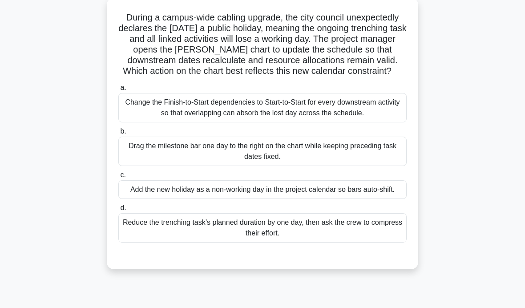
click at [375, 122] on div "Change the Finish-to-Start dependencies to Start-to-Start for every downstream …" at bounding box center [262, 107] width 288 height 29
click at [118, 91] on input "a. Change the Finish-to-Start dependencies to Start-to-Start for every downstre…" at bounding box center [118, 88] width 0 height 6
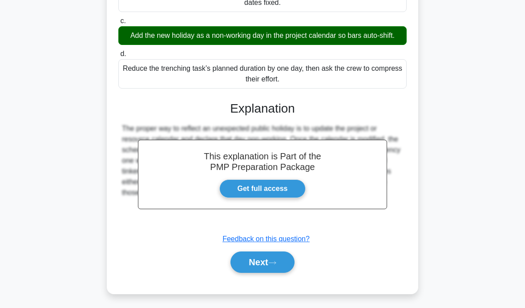
scroll to position [210, 0]
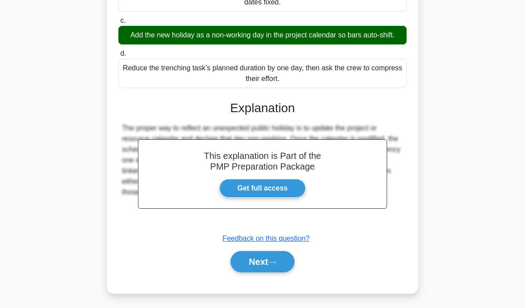
click at [276, 265] on icon at bounding box center [272, 262] width 8 height 5
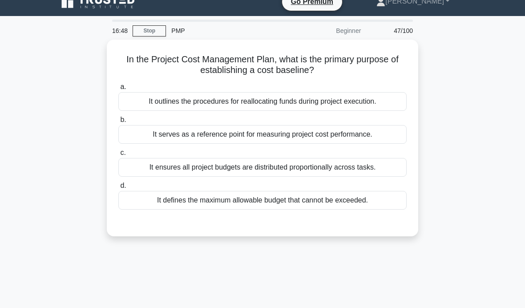
scroll to position [11, 0]
